Goal: Task Accomplishment & Management: Manage account settings

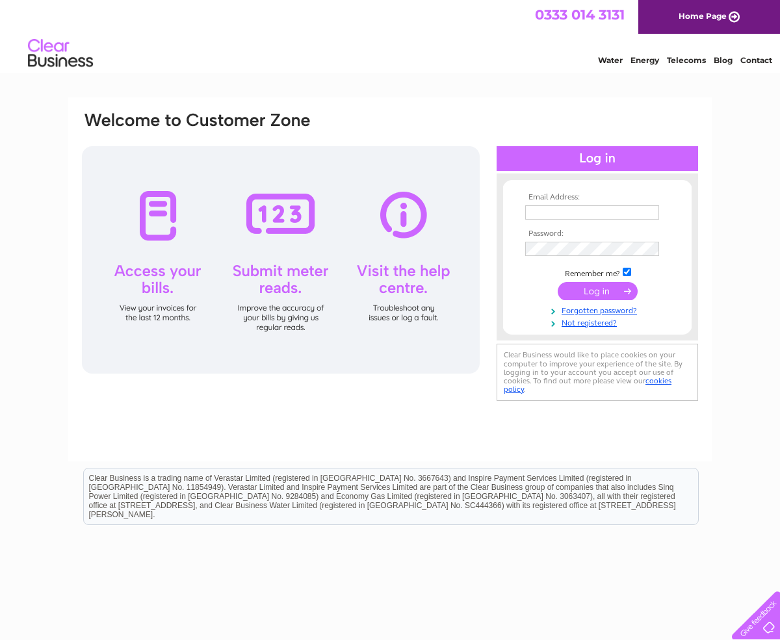
type input "[PERSON_NAME][EMAIL_ADDRESS][DOMAIN_NAME]"
click at [597, 294] on input "submit" at bounding box center [598, 291] width 80 height 18
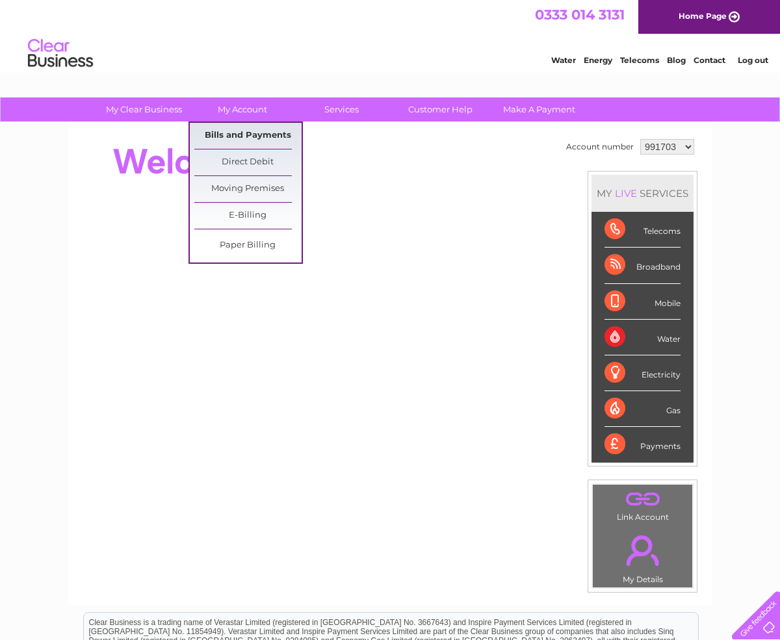
click at [241, 131] on link "Bills and Payments" at bounding box center [247, 136] width 107 height 26
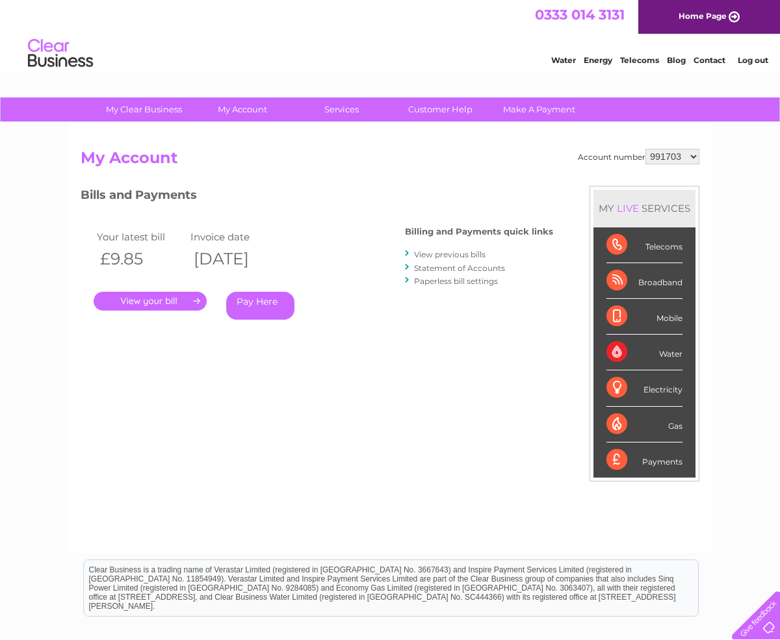
click at [185, 301] on link "." at bounding box center [150, 301] width 113 height 19
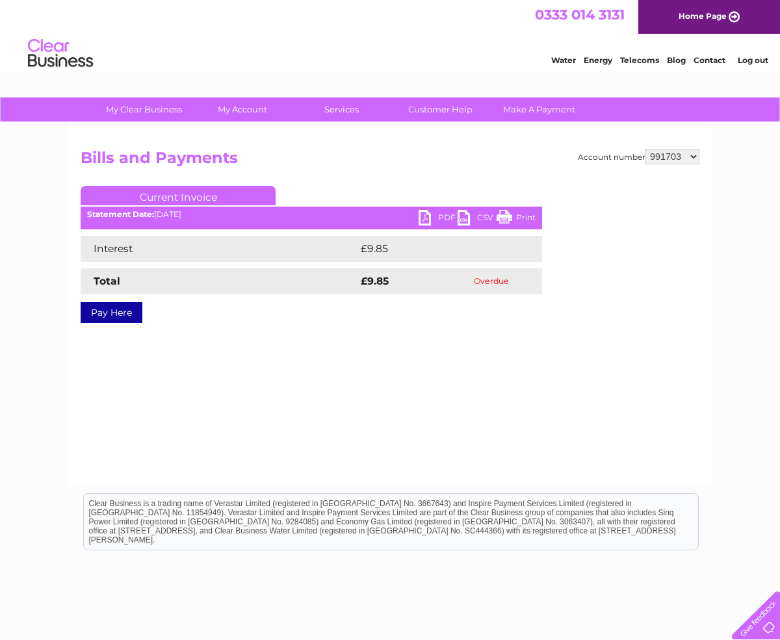
click at [425, 218] on link "PDF" at bounding box center [438, 219] width 39 height 19
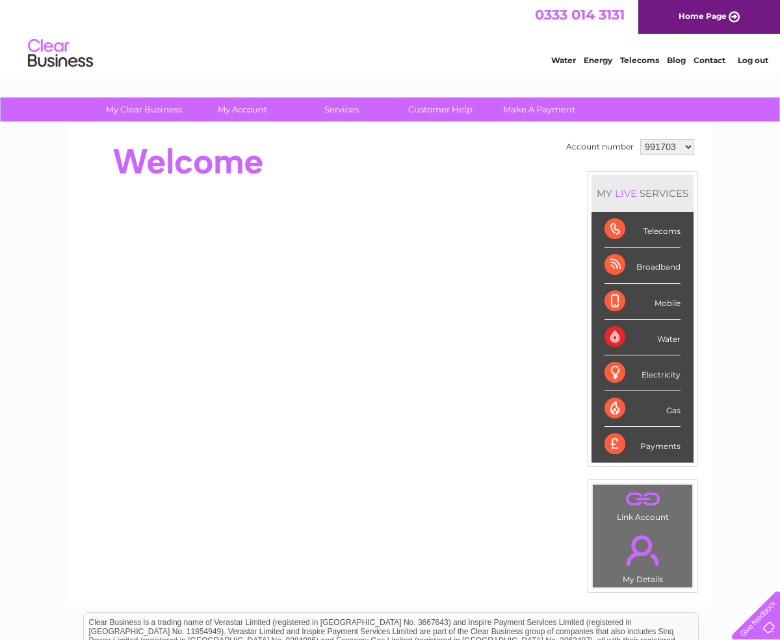
click at [688, 147] on select "991703 1147042" at bounding box center [667, 147] width 54 height 16
select select "1147042"
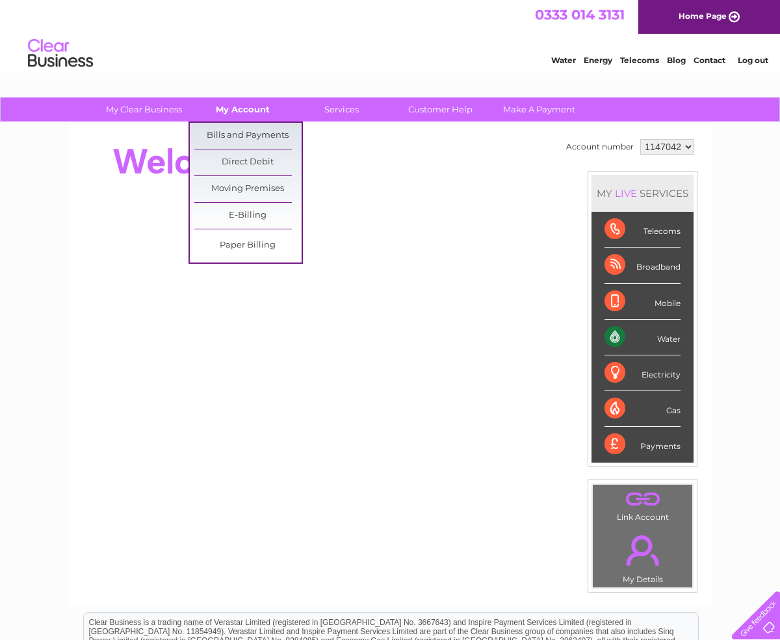
click at [249, 105] on link "My Account" at bounding box center [242, 109] width 107 height 24
click at [252, 131] on link "Bills and Payments" at bounding box center [247, 136] width 107 height 26
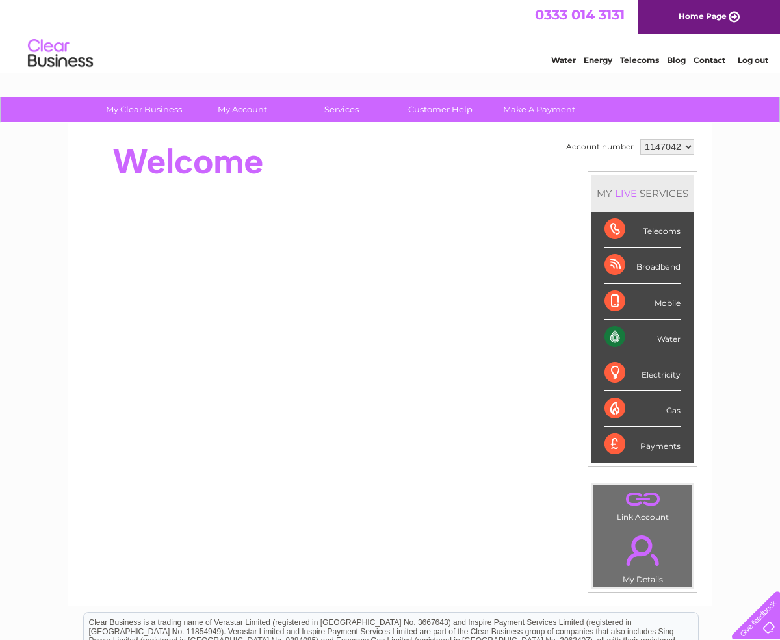
click at [687, 144] on select "991703 1147042" at bounding box center [667, 147] width 54 height 16
select select "991703"
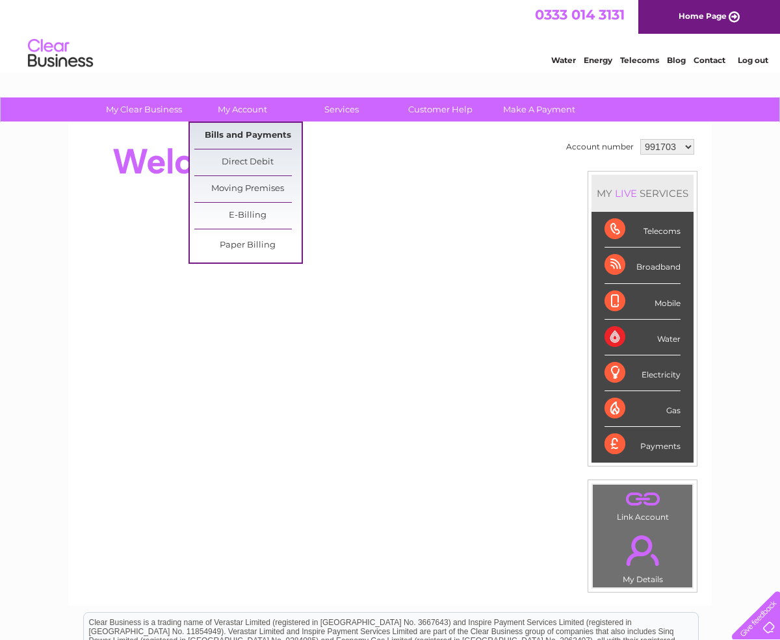
click at [232, 131] on link "Bills and Payments" at bounding box center [247, 136] width 107 height 26
click at [260, 135] on link "Bills and Payments" at bounding box center [247, 136] width 107 height 26
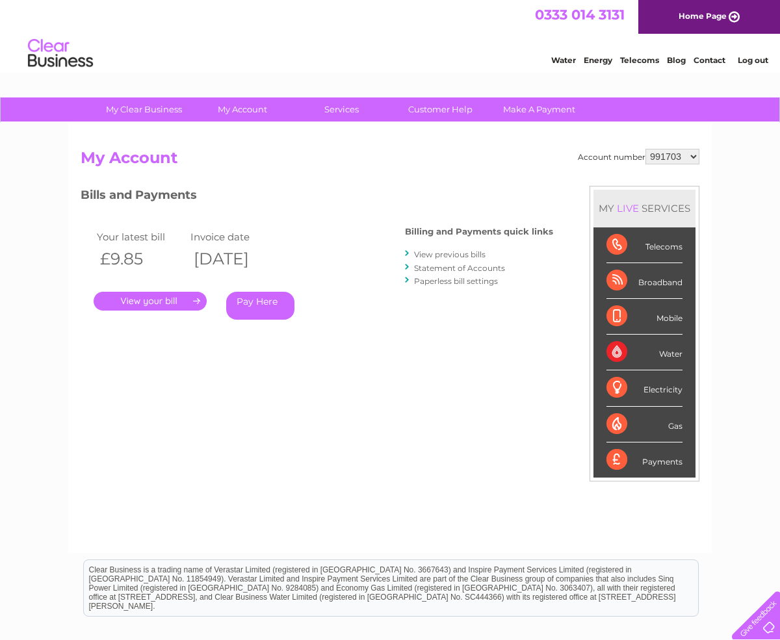
click at [658, 348] on div "Water" at bounding box center [644, 353] width 76 height 36
click at [615, 352] on div "Water" at bounding box center [644, 353] width 76 height 36
click at [616, 352] on div "Water" at bounding box center [644, 353] width 76 height 36
click at [617, 352] on div "Water" at bounding box center [644, 353] width 76 height 36
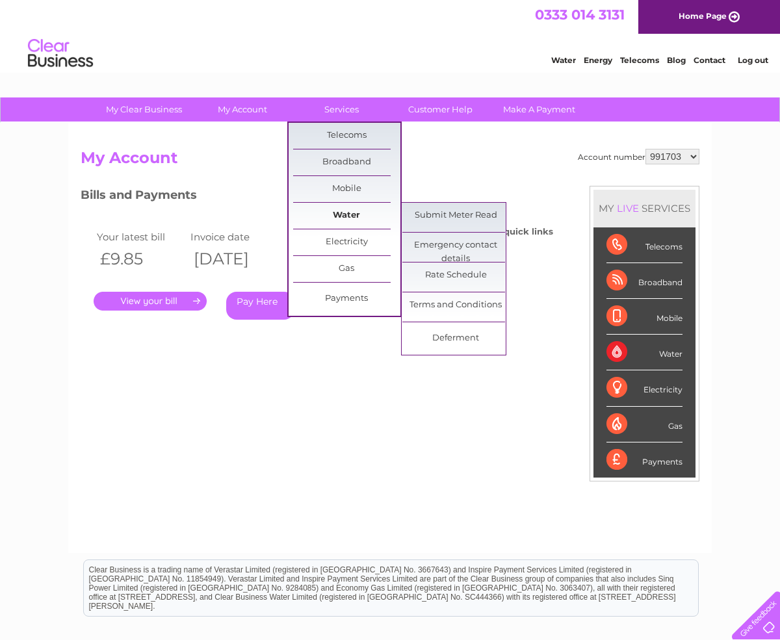
click at [350, 214] on link "Water" at bounding box center [346, 216] width 107 height 26
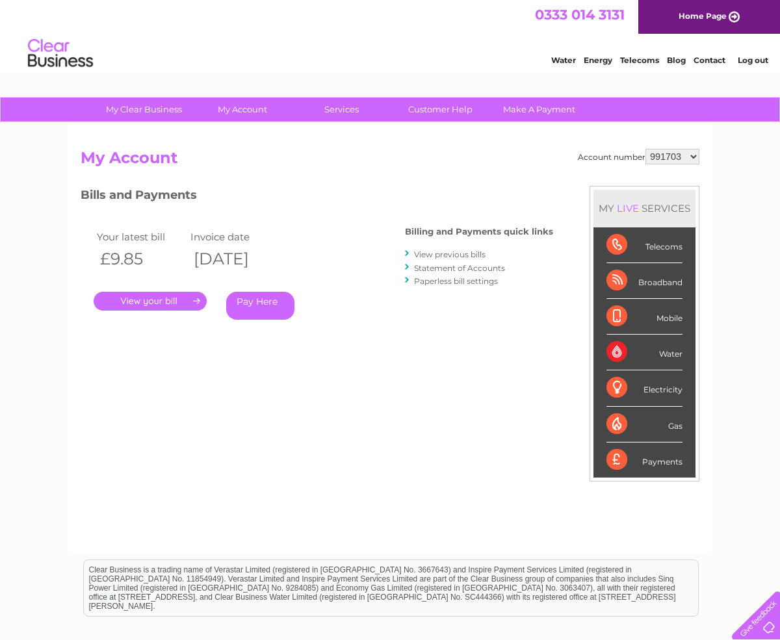
click at [664, 352] on div "Water" at bounding box center [644, 353] width 76 height 36
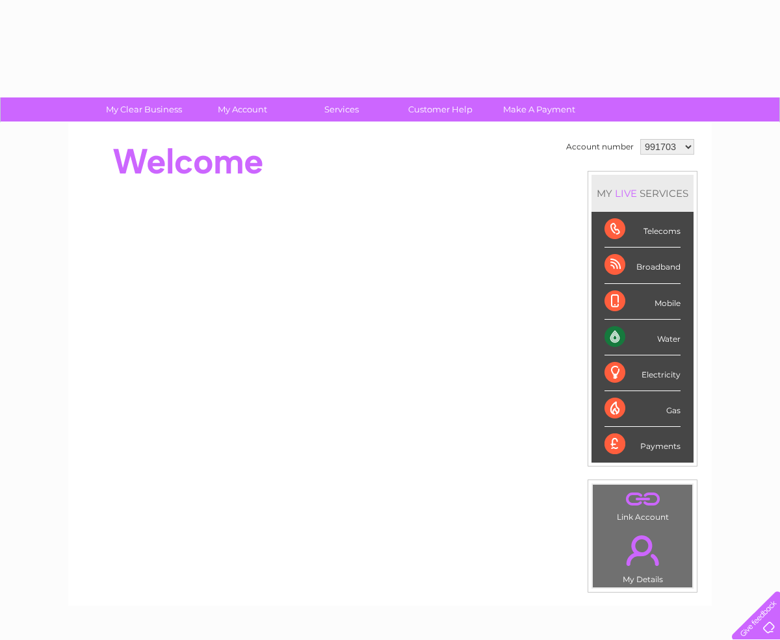
select select "991703"
select select "1147042"
